Goal: Information Seeking & Learning: Learn about a topic

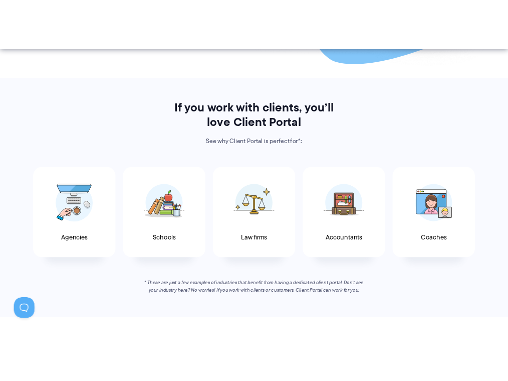
scroll to position [451, 0]
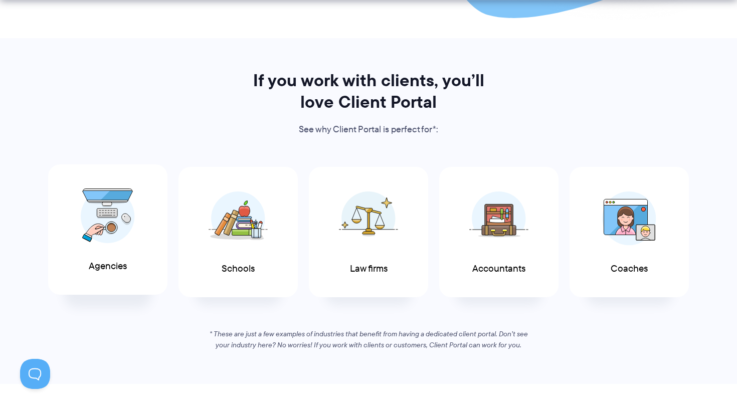
click at [78, 225] on span at bounding box center [108, 216] width 60 height 70
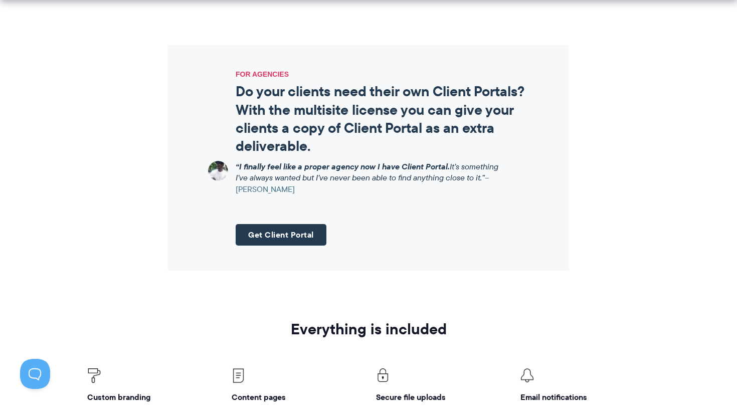
scroll to position [1202, 0]
click at [265, 236] on link "Get Client Portal" at bounding box center [281, 235] width 91 height 22
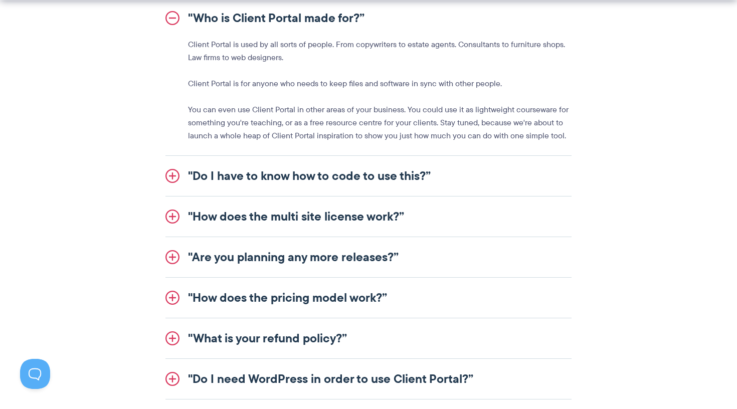
scroll to position [1186, 0]
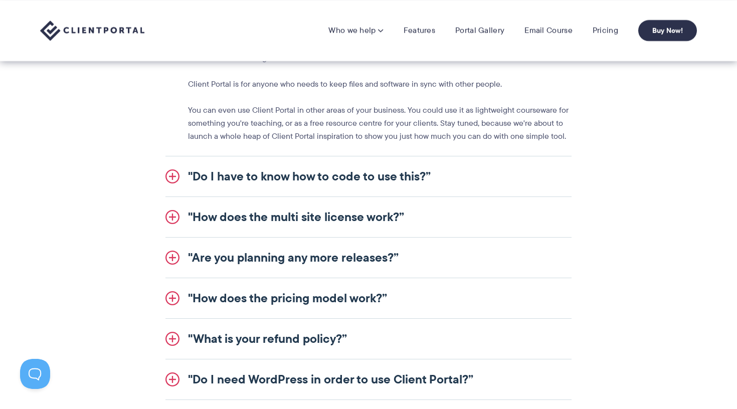
click at [251, 183] on link ""Do I have to know how to code to use this?”" at bounding box center [368, 176] width 406 height 40
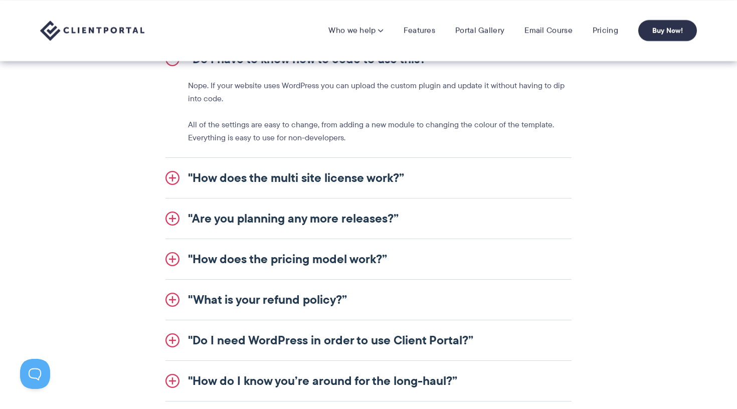
click at [251, 171] on link ""How does the multi site license work?”" at bounding box center [368, 178] width 406 height 40
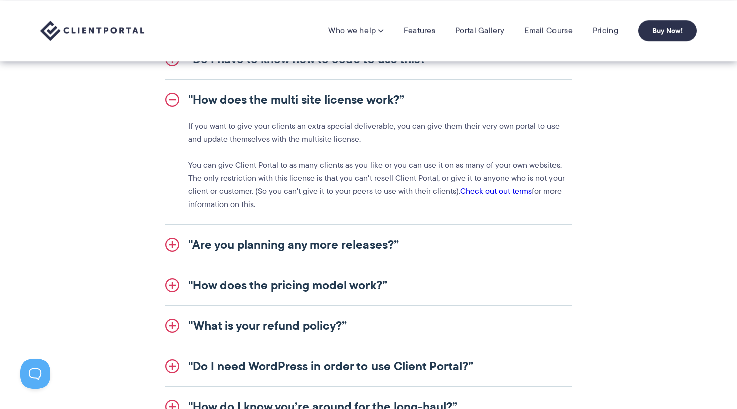
click at [244, 236] on link ""Are you planning any more releases?”" at bounding box center [368, 245] width 406 height 40
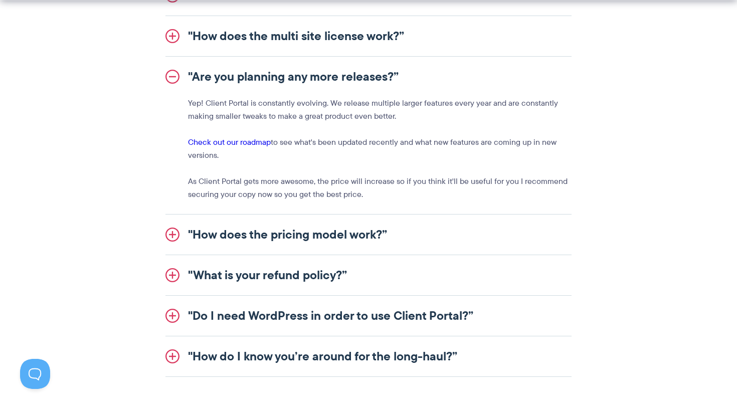
scroll to position [1251, 0]
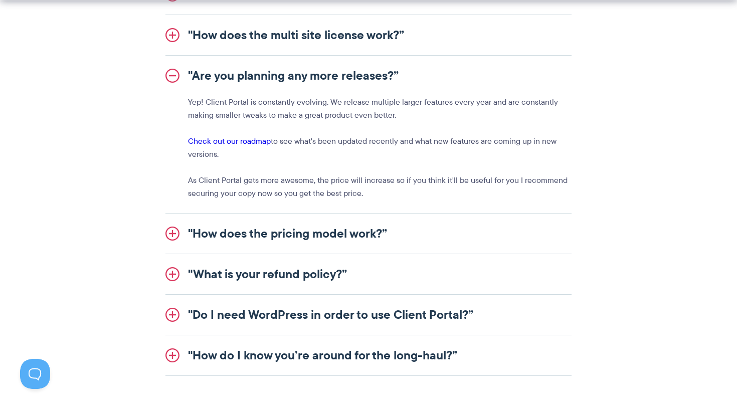
click at [252, 239] on link ""How does the pricing model work?”" at bounding box center [368, 234] width 406 height 40
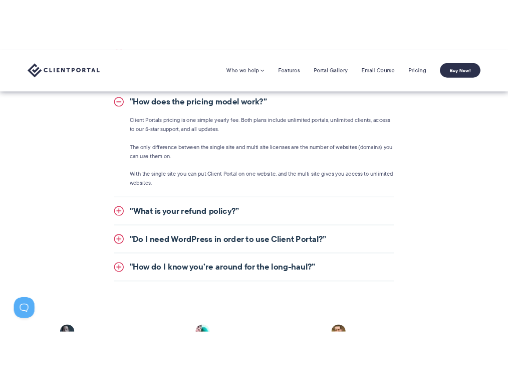
scroll to position [1290, 0]
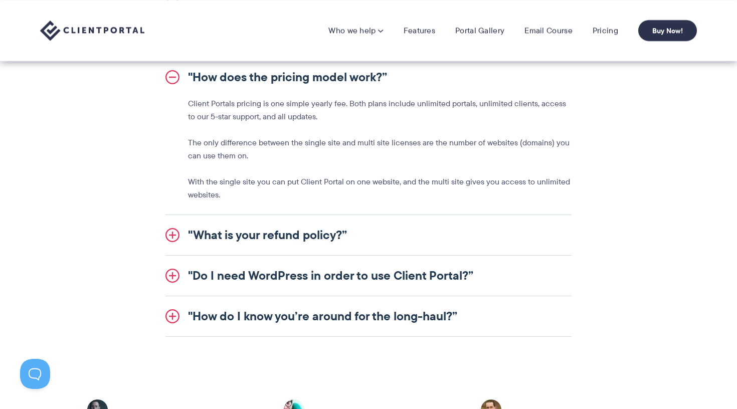
click at [269, 239] on link ""What is your refund policy?”" at bounding box center [368, 235] width 406 height 40
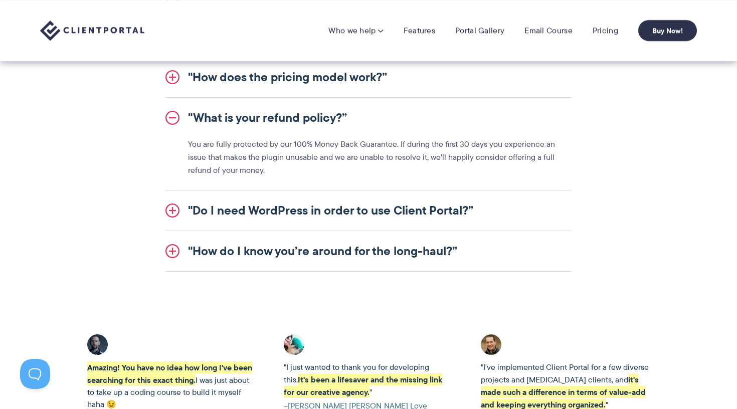
click at [263, 225] on link ""Do I need WordPress in order to use Client Portal?”" at bounding box center [368, 211] width 406 height 40
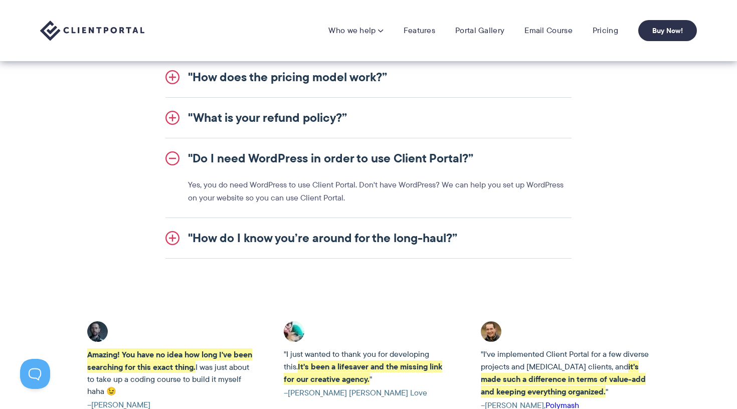
click at [258, 243] on link ""How do I know you’re around for the long-haul?”" at bounding box center [368, 238] width 406 height 40
